Goal: Task Accomplishment & Management: Complete application form

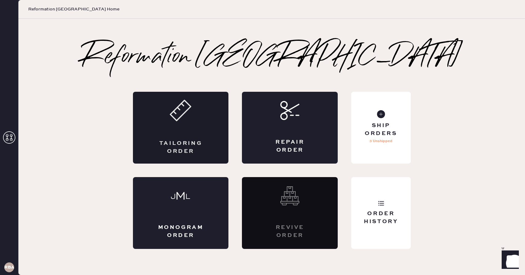
click at [189, 114] on icon at bounding box center [180, 110] width 21 height 21
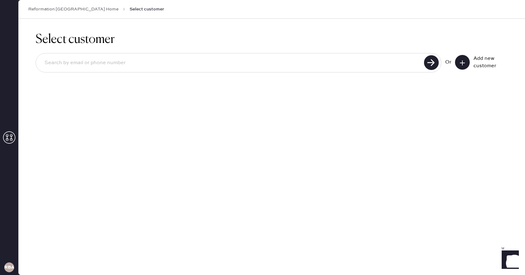
click at [465, 63] on button at bounding box center [462, 62] width 15 height 15
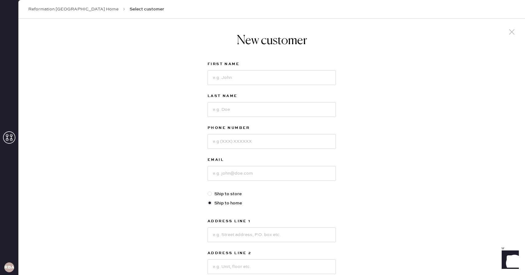
click at [514, 34] on icon at bounding box center [511, 31] width 9 height 9
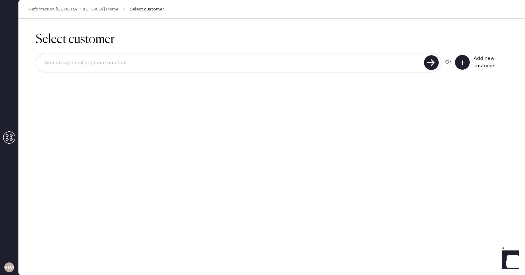
click at [88, 58] on input at bounding box center [231, 63] width 382 height 14
type input "3392377330"
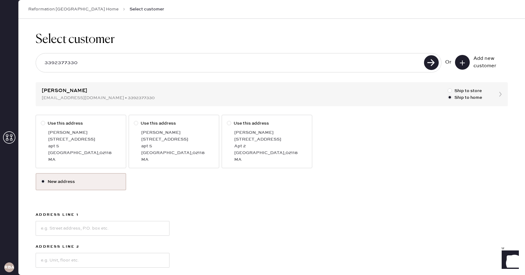
click at [80, 134] on div "[PERSON_NAME]" at bounding box center [84, 132] width 73 height 7
click at [41, 120] on input "Use this address" at bounding box center [41, 120] width 0 height 0
radio input "true"
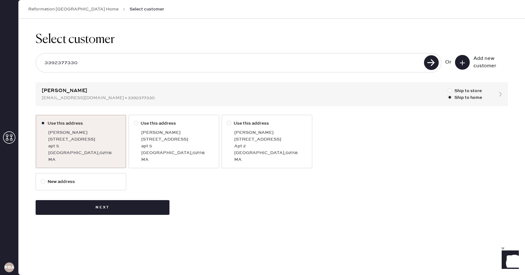
click at [178, 133] on div "[PERSON_NAME]" at bounding box center [177, 132] width 73 height 7
click at [134, 120] on input "Use this address" at bounding box center [134, 120] width 0 height 0
radio input "true"
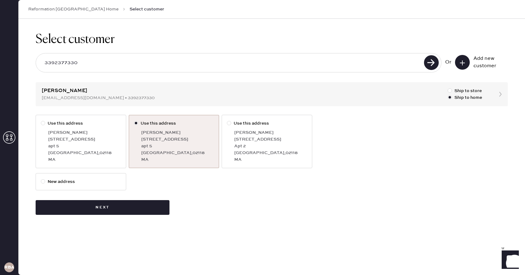
click at [250, 127] on label "Use this address [PERSON_NAME] [STREET_ADDRESS]" at bounding box center [267, 141] width 91 height 53
click at [227, 120] on input "Use this address" at bounding box center [227, 120] width 0 height 0
radio input "true"
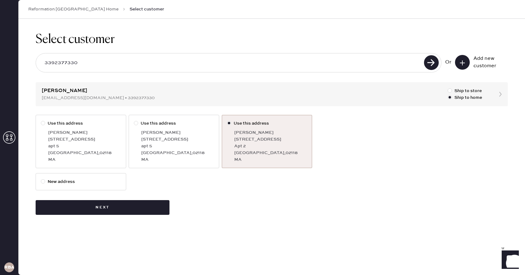
click at [107, 131] on div "[PERSON_NAME]" at bounding box center [84, 132] width 73 height 7
click at [41, 120] on input "Use this address" at bounding box center [41, 120] width 0 height 0
radio input "true"
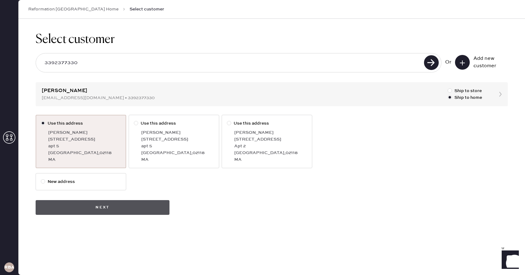
click at [91, 209] on button "Next" at bounding box center [103, 207] width 134 height 15
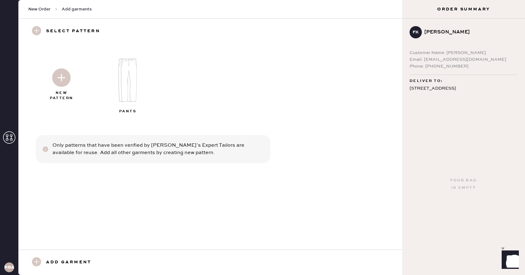
click at [60, 72] on img at bounding box center [61, 77] width 18 height 18
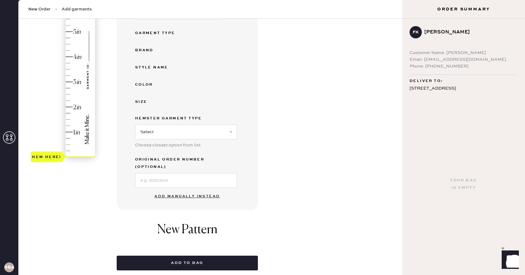
scroll to position [121, 0]
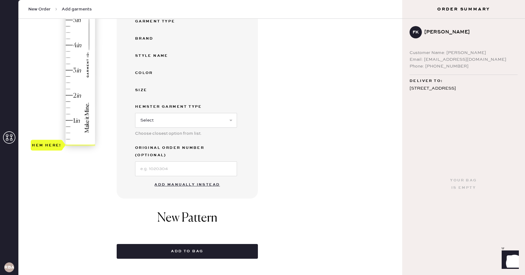
click at [190, 179] on button "Add manually instead" at bounding box center [187, 185] width 73 height 12
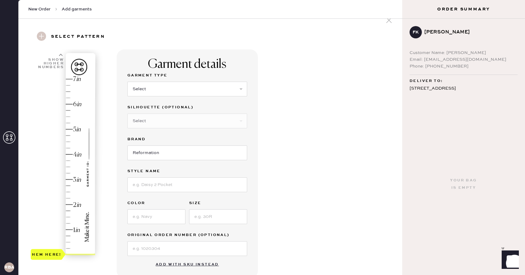
scroll to position [0, 0]
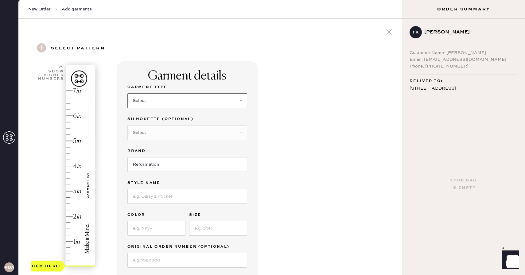
click at [143, 96] on select "Select Basic Skirt Jeans Leggings Pants Shorts Basic Sleeved Dress Basic Sleeve…" at bounding box center [187, 100] width 120 height 15
select select "2"
click at [127, 93] on select "Select Basic Skirt Jeans Leggings Pants Shorts Basic Sleeved Dress Basic Sleeve…" at bounding box center [187, 100] width 120 height 15
click at [144, 198] on input at bounding box center [187, 196] width 120 height 15
type input "[PERSON_NAME] High Rise Slouchy Wide Leg Jeans"
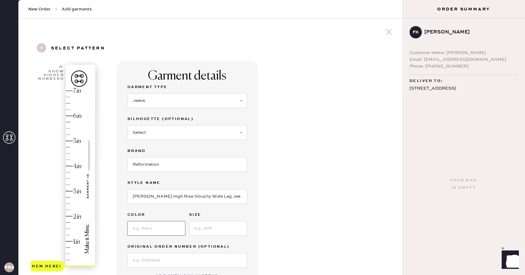
click at [160, 228] on input at bounding box center [156, 228] width 58 height 15
type input "Ondine"
click at [208, 226] on input at bounding box center [218, 228] width 58 height 15
click at [153, 197] on input "[PERSON_NAME] High Rise Slouchy Wide Leg Jeans" at bounding box center [187, 196] width 120 height 15
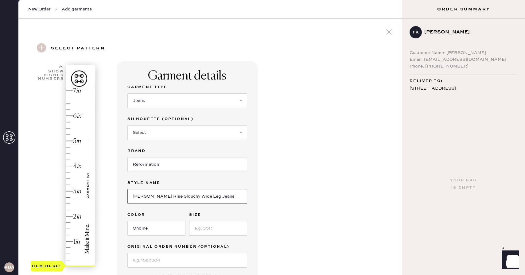
type input "[PERSON_NAME] Rise Slouchy Wide Leg Jeans"
click at [209, 226] on input at bounding box center [218, 228] width 58 height 15
type input "25"
click at [312, 201] on div "Garment details Garment Type Select Basic Skirt Jeans Leggings Pants Shorts Bas…" at bounding box center [257, 235] width 281 height 349
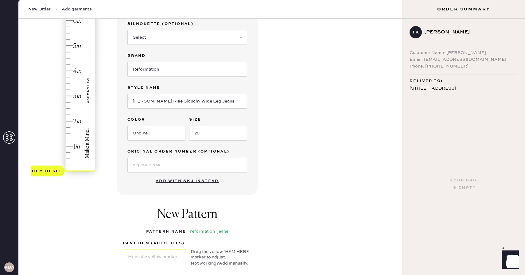
scroll to position [100, 0]
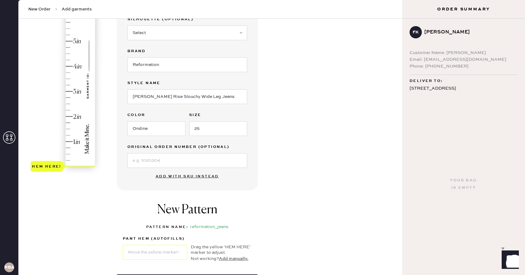
type input "4.25"
click at [69, 59] on div "Hem here!" at bounding box center [63, 78] width 65 height 181
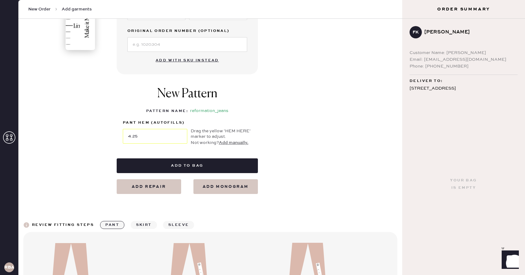
scroll to position [233, 0]
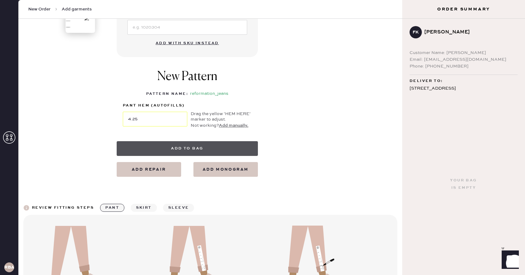
click at [178, 146] on button "Add to bag" at bounding box center [187, 148] width 141 height 15
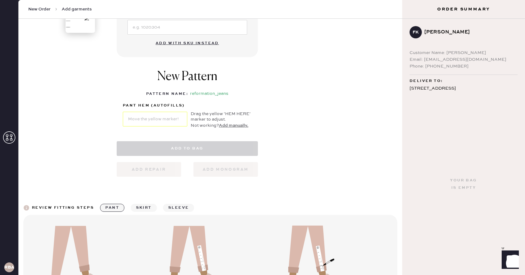
select select "2"
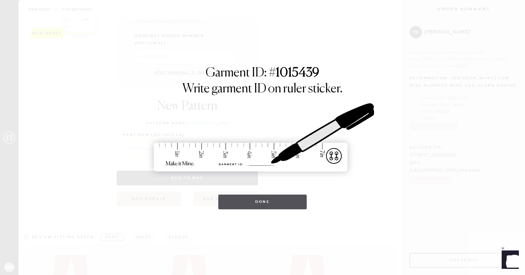
click at [234, 200] on button "Done" at bounding box center [262, 202] width 89 height 15
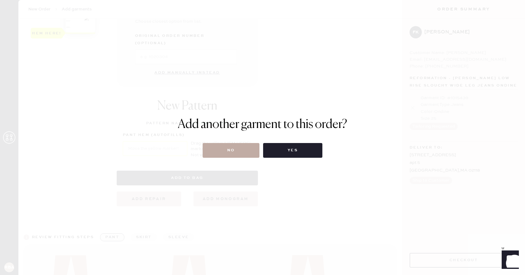
click at [240, 152] on button "No" at bounding box center [231, 150] width 57 height 15
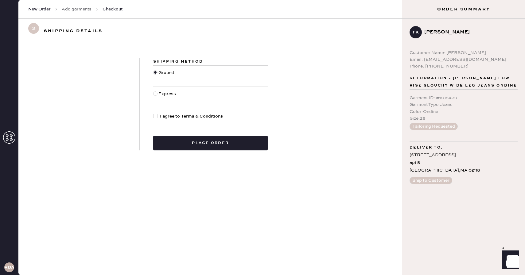
click at [160, 117] on div at bounding box center [156, 116] width 7 height 7
click at [153, 113] on input "I agree to Terms & Conditions" at bounding box center [153, 113] width 0 height 0
checkbox input "true"
click at [183, 150] on div "Shipping Method Ground Express I agree to Terms & Conditions Place order" at bounding box center [210, 104] width 384 height 122
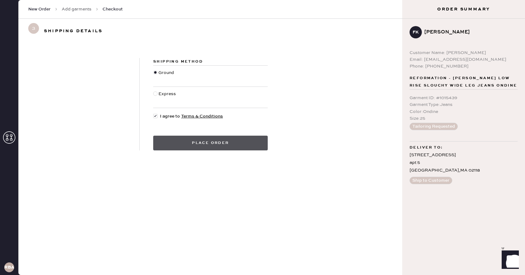
click at [180, 145] on button "Place order" at bounding box center [210, 143] width 114 height 15
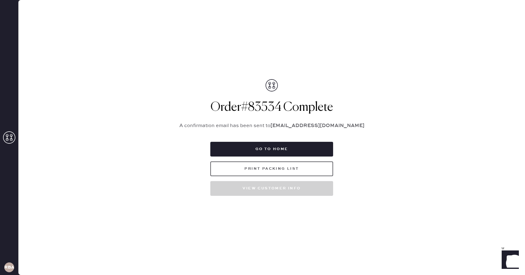
click at [270, 171] on button "Print Packing List" at bounding box center [271, 168] width 123 height 15
